Goal: Task Accomplishment & Management: Use online tool/utility

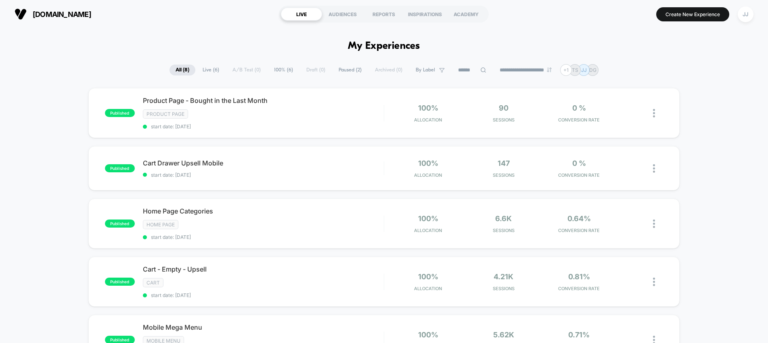
click at [201, 72] on span "Live ( 6 )" at bounding box center [211, 70] width 29 height 11
click at [184, 207] on span "Home Page Categories Click to edit experience details" at bounding box center [263, 211] width 241 height 8
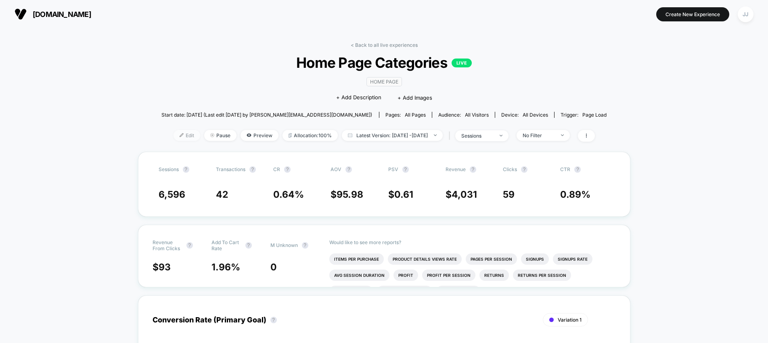
click at [174, 136] on span "Edit" at bounding box center [187, 135] width 27 height 11
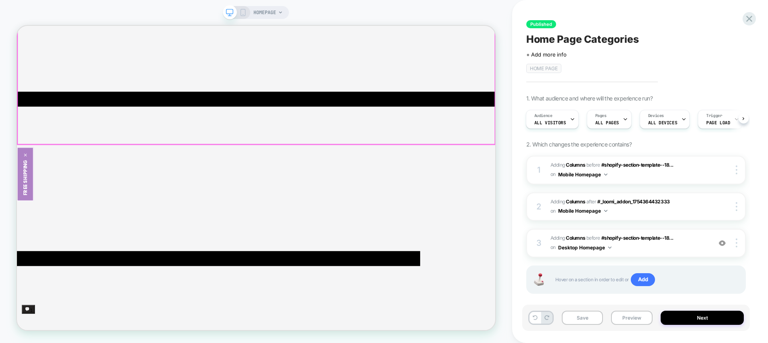
scroll to position [97, 0]
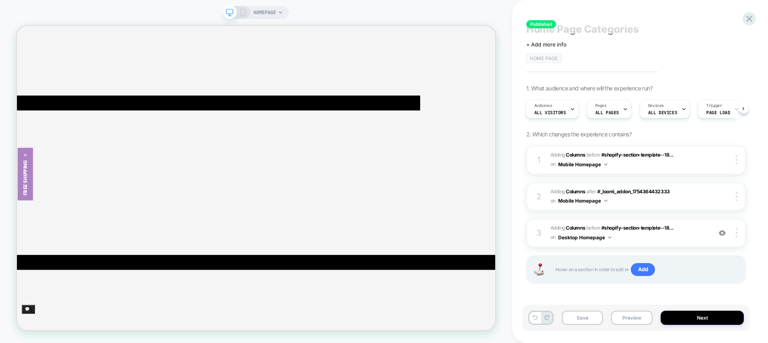
scroll to position [0, 0]
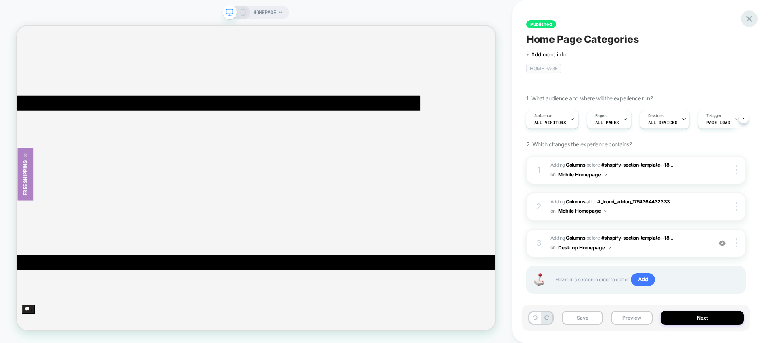
click at [751, 18] on icon at bounding box center [749, 18] width 11 height 11
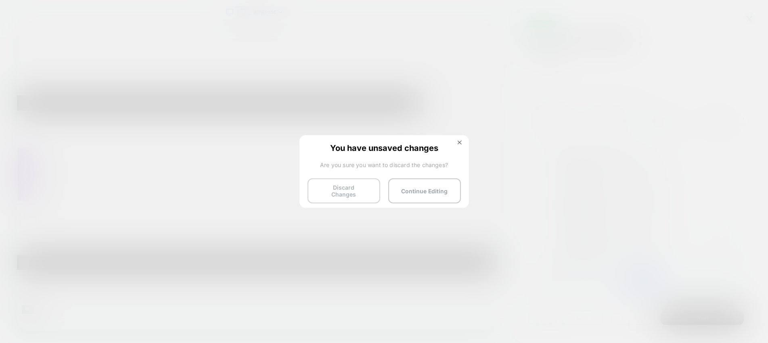
click at [356, 193] on button "Discard Changes" at bounding box center [344, 190] width 73 height 25
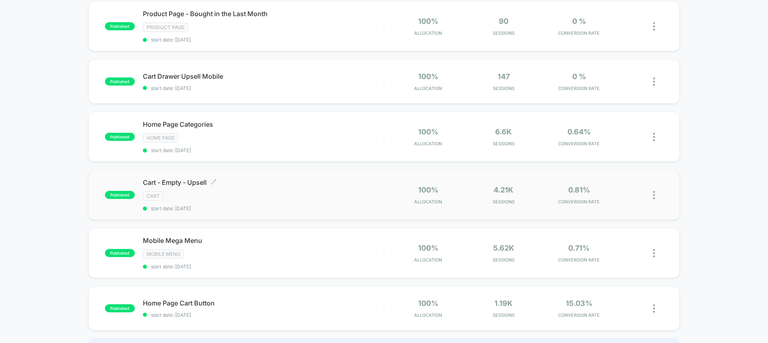
scroll to position [71, 0]
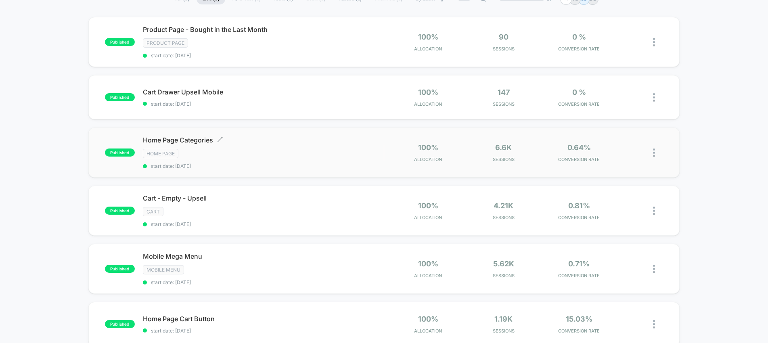
click at [201, 141] on span "Home Page Categories Click to edit experience details" at bounding box center [263, 140] width 241 height 8
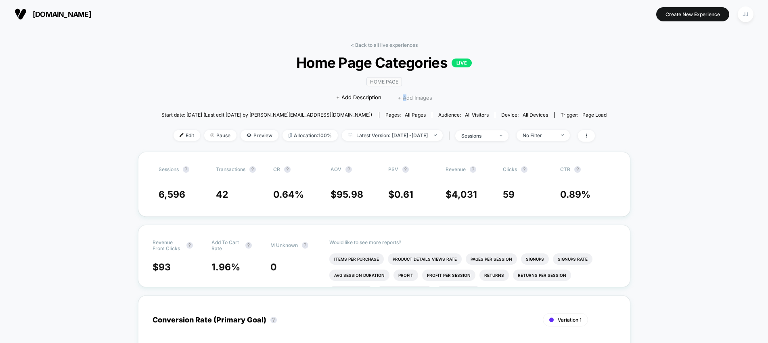
click at [404, 96] on span "+ Add Images" at bounding box center [415, 97] width 35 height 6
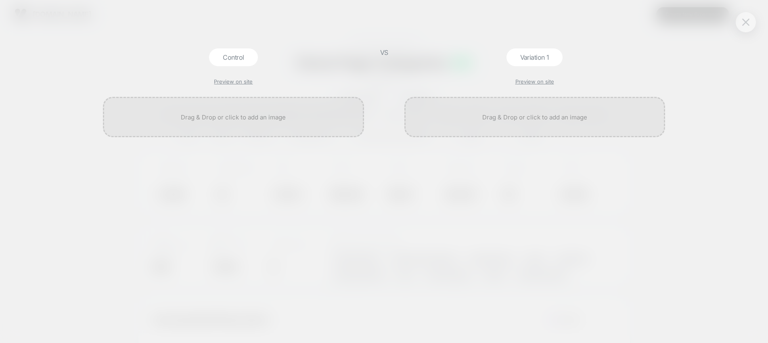
click at [746, 25] on button at bounding box center [746, 22] width 12 height 12
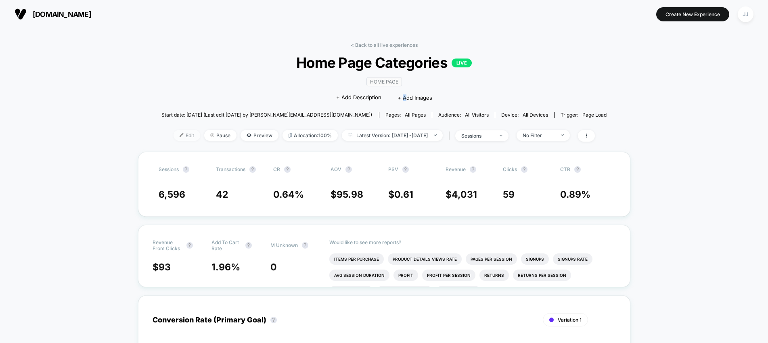
click at [174, 136] on span "Edit" at bounding box center [187, 135] width 27 height 11
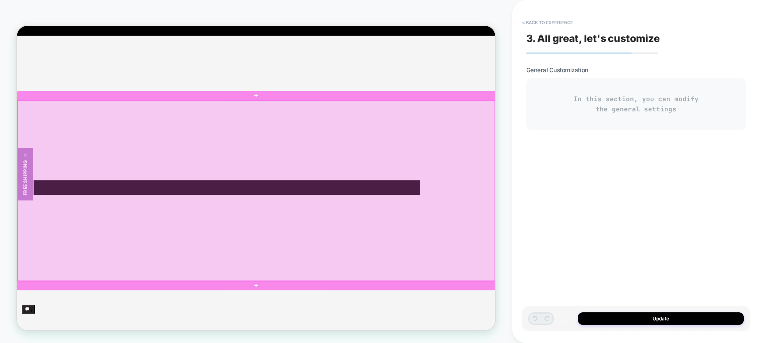
scroll to position [205, 0]
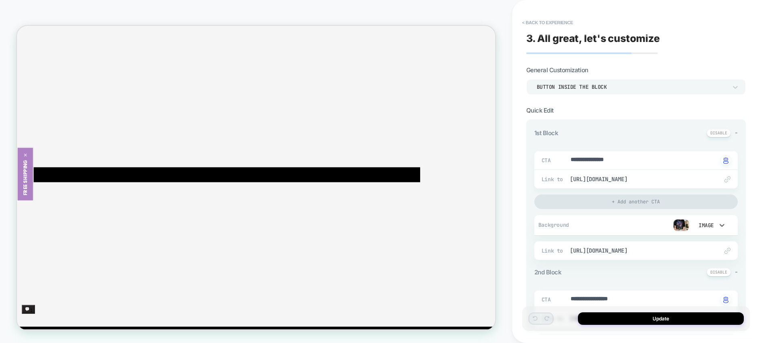
click at [717, 224] on div "Image" at bounding box center [705, 225] width 25 height 8
click at [753, 266] on div at bounding box center [384, 171] width 768 height 343
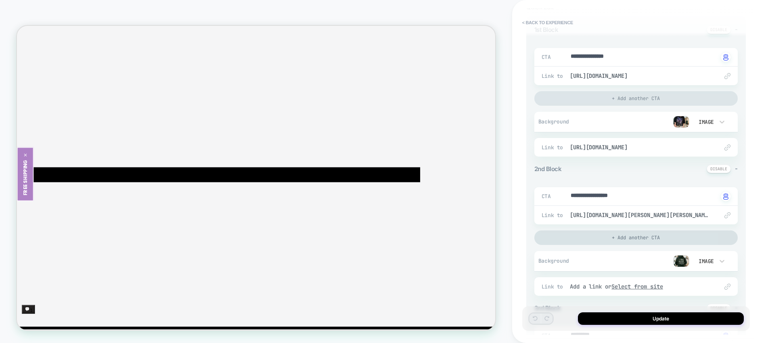
scroll to position [113, 0]
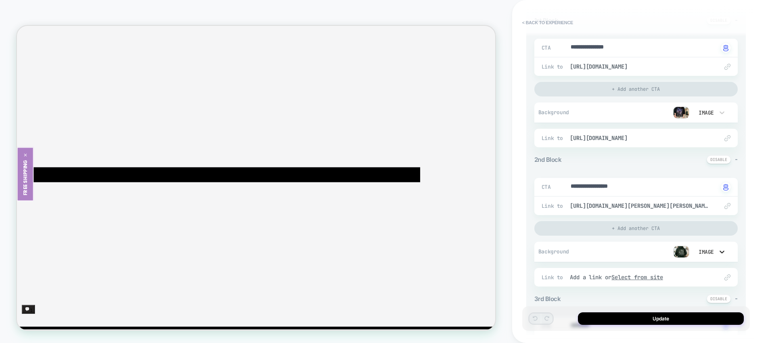
click at [719, 251] on icon at bounding box center [722, 252] width 8 height 8
click at [706, 251] on div at bounding box center [384, 171] width 768 height 343
click at [684, 252] on img at bounding box center [681, 252] width 16 height 12
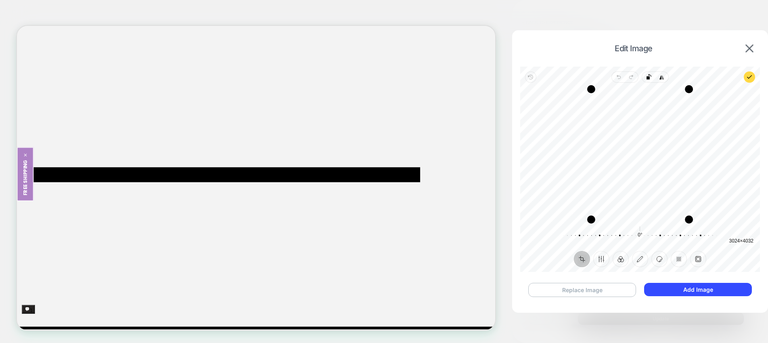
click at [588, 290] on button "Replace Image" at bounding box center [582, 290] width 108 height 14
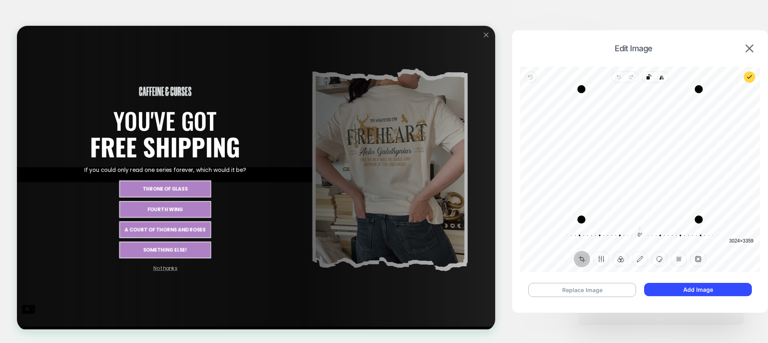
click at [644, 39] on icon "Close popup" at bounding box center [642, 38] width 6 height 6
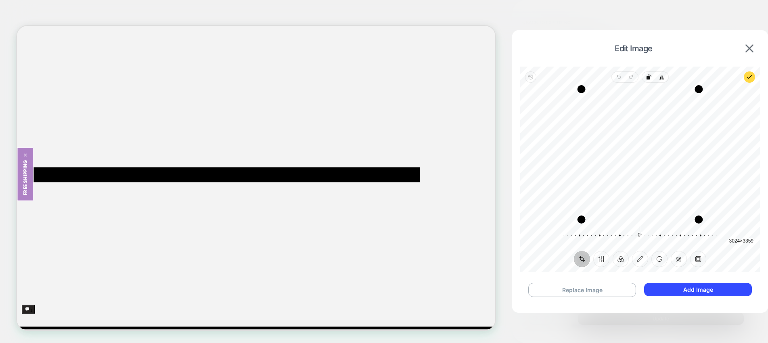
click at [645, 151] on div "Recenter" at bounding box center [640, 154] width 227 height 130
drag, startPoint x: 634, startPoint y: 152, endPoint x: 642, endPoint y: 153, distance: 8.1
click at [642, 153] on div "Recenter" at bounding box center [640, 154] width 227 height 130
drag, startPoint x: 700, startPoint y: 90, endPoint x: 711, endPoint y: 86, distance: 11.2
click at [711, 86] on div "Drag corner tr" at bounding box center [709, 88] width 8 height 8
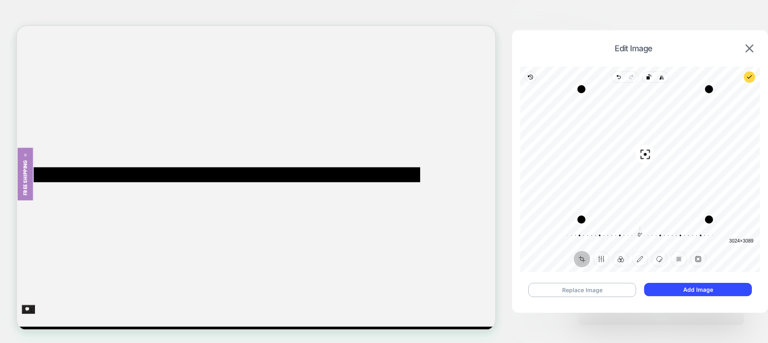
drag, startPoint x: 654, startPoint y: 132, endPoint x: 659, endPoint y: 132, distance: 4.8
click at [659, 132] on div "Recenter" at bounding box center [640, 154] width 227 height 130
click at [686, 294] on button "Add Image" at bounding box center [698, 289] width 108 height 13
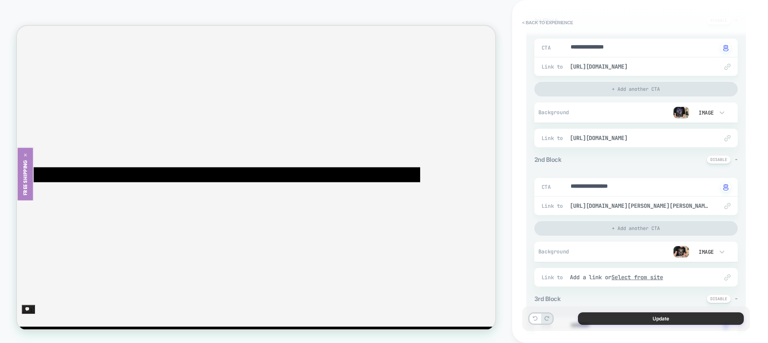
click at [660, 320] on button "Update" at bounding box center [661, 318] width 166 height 13
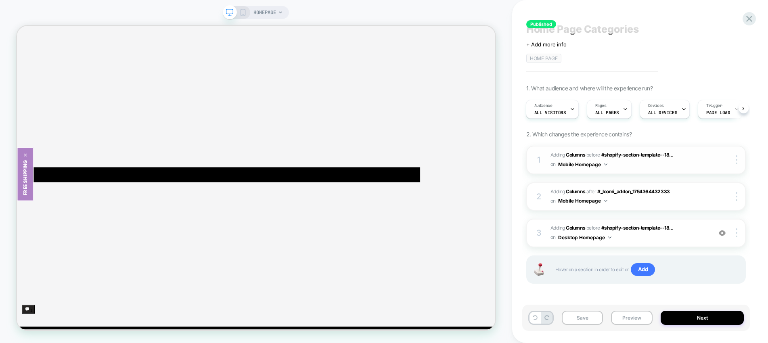
scroll to position [10, 0]
click at [705, 317] on button "Next" at bounding box center [702, 318] width 83 height 14
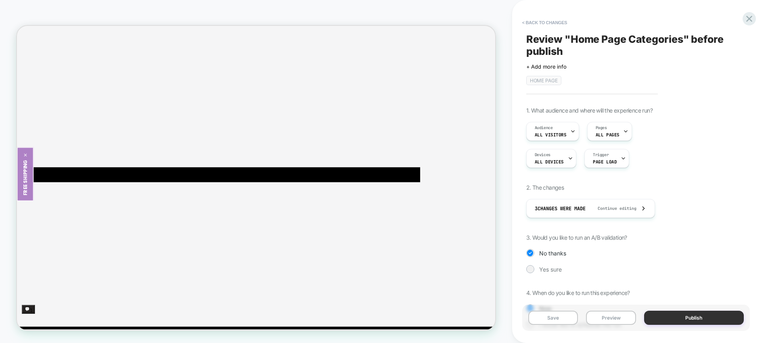
click at [697, 318] on button "Publish" at bounding box center [694, 318] width 100 height 14
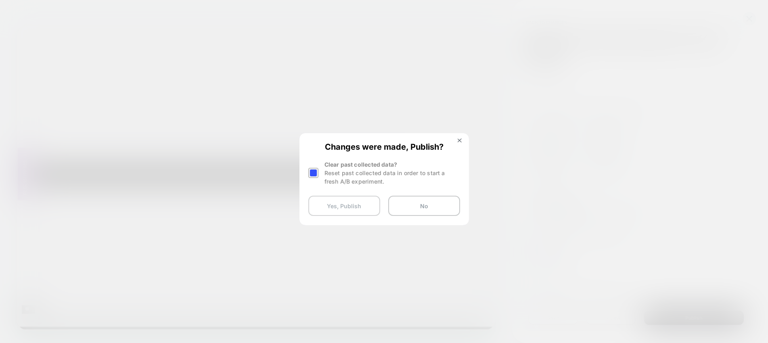
click at [355, 208] on button "Yes, Publish" at bounding box center [344, 206] width 72 height 20
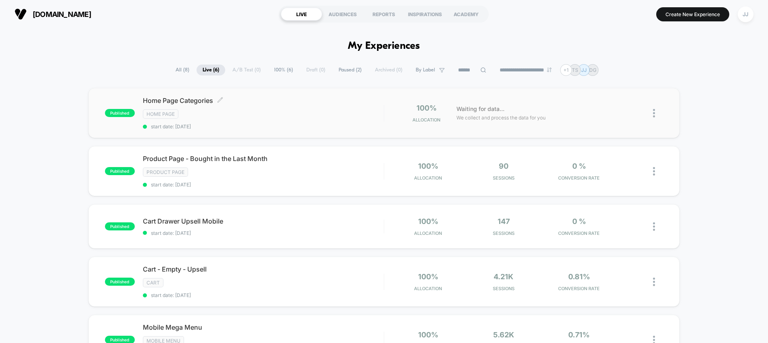
click at [189, 103] on span "Home Page Categories Click to edit experience details" at bounding box center [263, 100] width 241 height 8
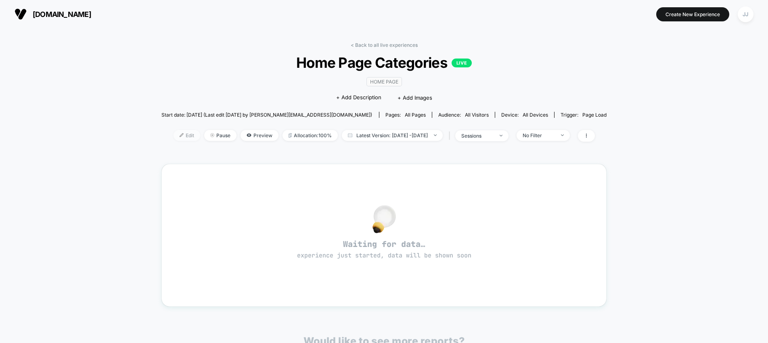
click at [174, 136] on span "Edit" at bounding box center [187, 135] width 27 height 11
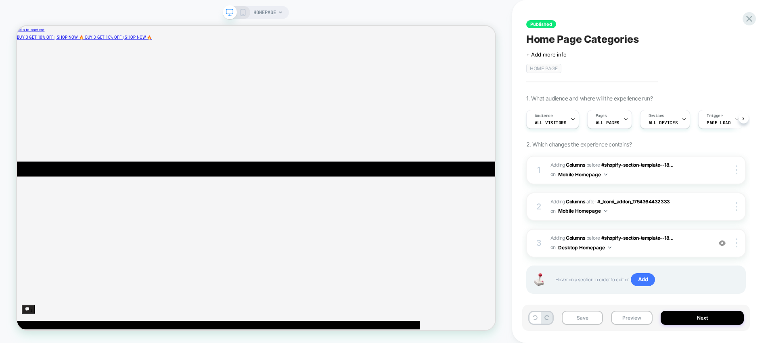
scroll to position [0, 0]
click at [243, 13] on icon at bounding box center [242, 12] width 7 height 7
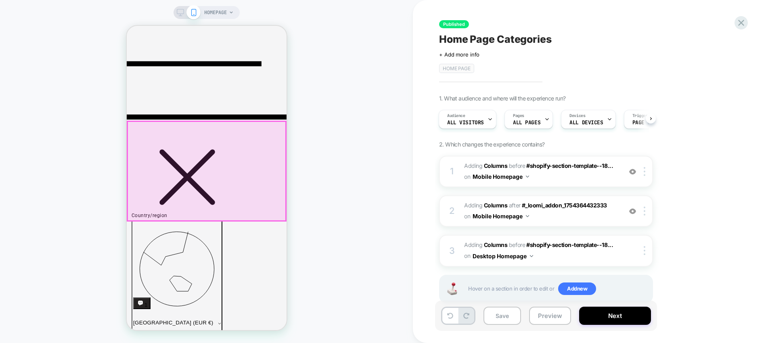
scroll to position [324, 0]
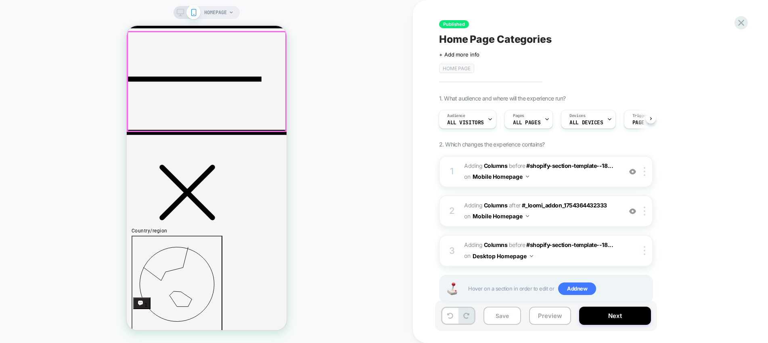
click at [233, 99] on div at bounding box center [206, 81] width 158 height 99
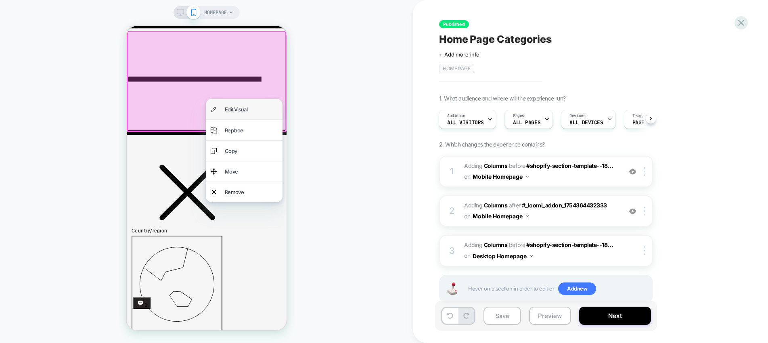
click at [233, 110] on div "Edit Visual" at bounding box center [250, 109] width 53 height 10
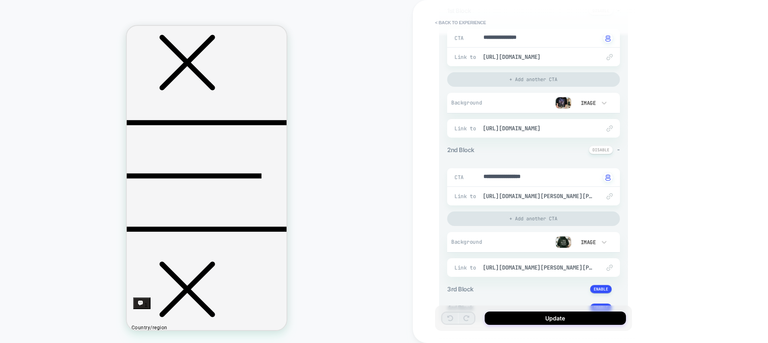
scroll to position [151, 0]
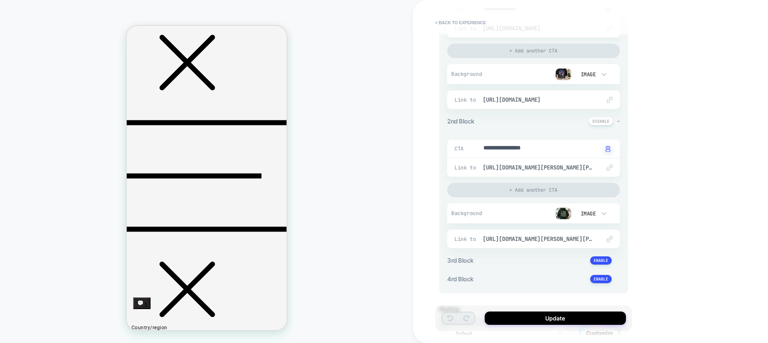
click at [562, 212] on img at bounding box center [564, 214] width 16 height 12
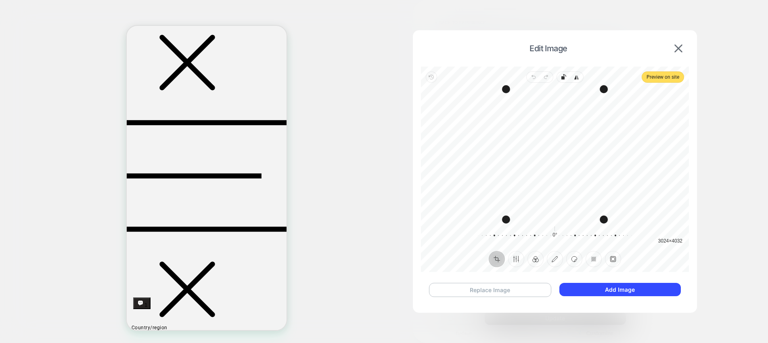
click at [495, 288] on button "Replace Image" at bounding box center [490, 290] width 122 height 14
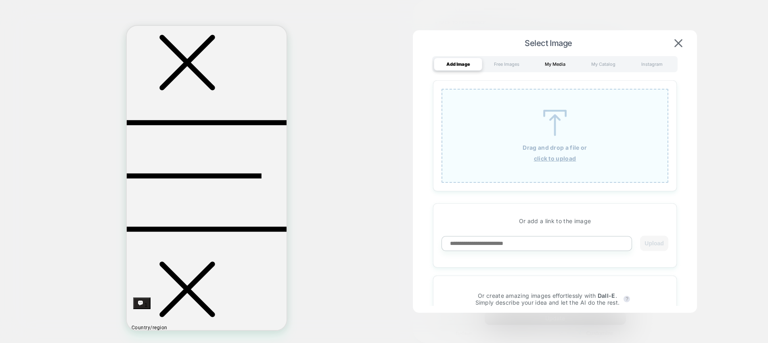
click at [561, 66] on div "My Media" at bounding box center [555, 64] width 48 height 13
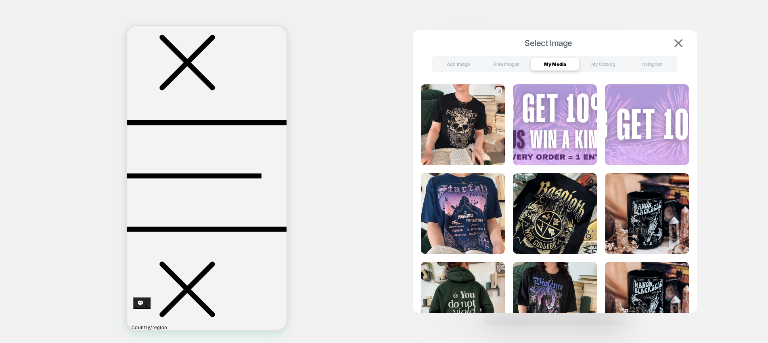
click at [446, 143] on img at bounding box center [463, 124] width 84 height 81
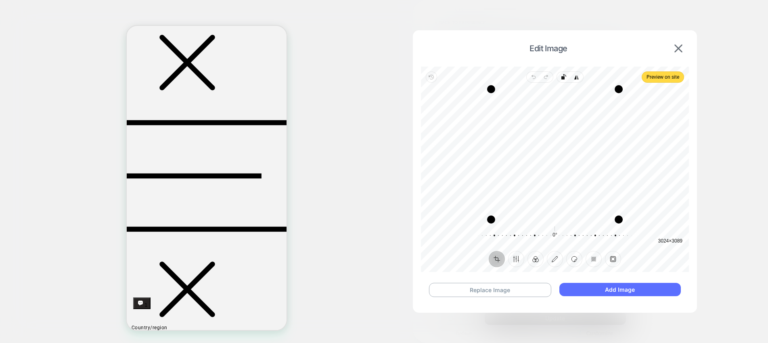
click at [624, 289] on button "Add Image" at bounding box center [621, 289] width 122 height 13
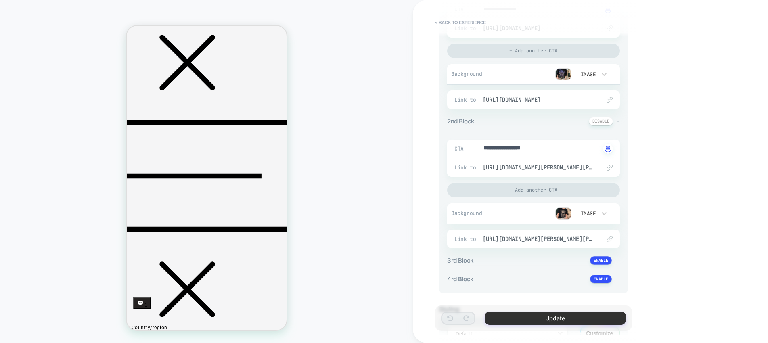
click at [534, 315] on button "Update" at bounding box center [555, 318] width 141 height 13
type textarea "*"
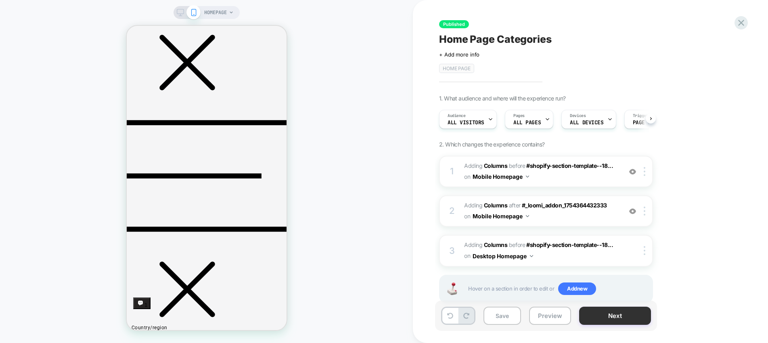
scroll to position [0, 0]
click at [613, 316] on button "Next" at bounding box center [615, 316] width 72 height 18
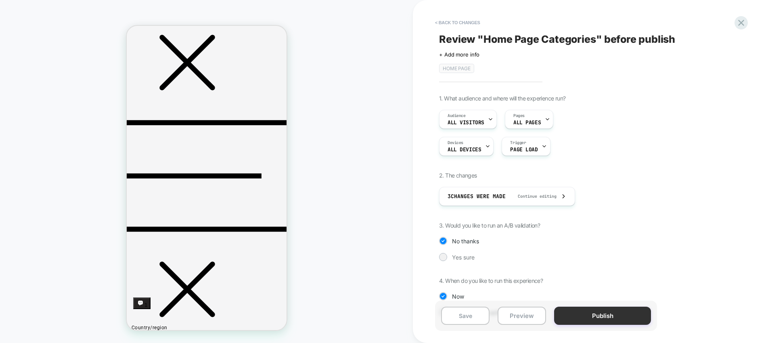
click at [613, 316] on button "Publish" at bounding box center [602, 316] width 97 height 18
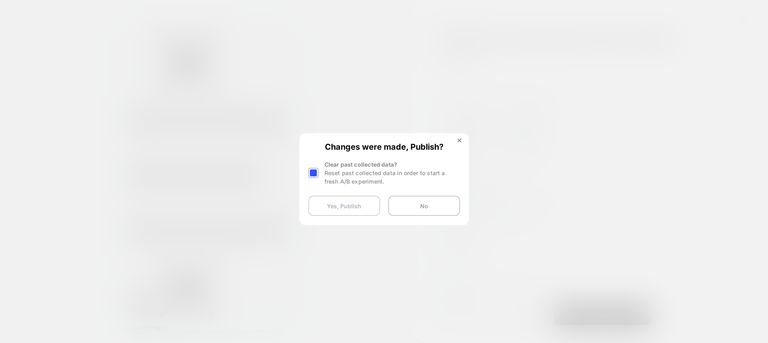
click at [350, 209] on button "Yes, Publish" at bounding box center [344, 206] width 72 height 20
